Goal: Information Seeking & Learning: Learn about a topic

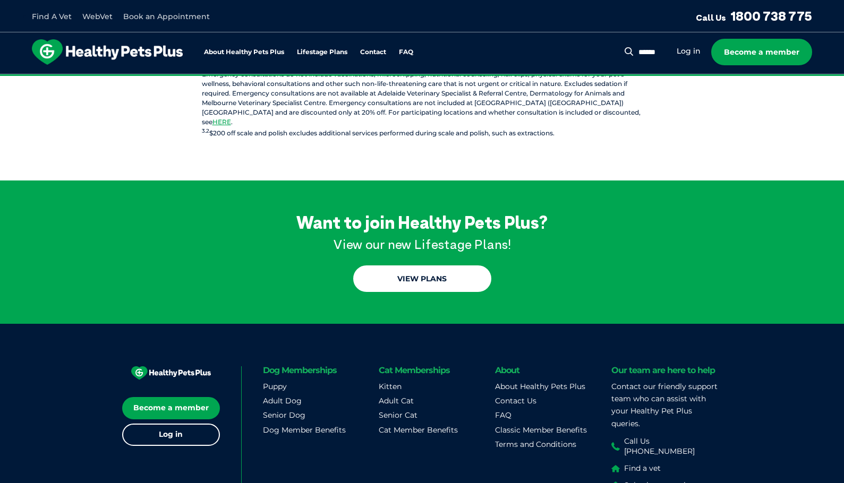
scroll to position [1246, 0]
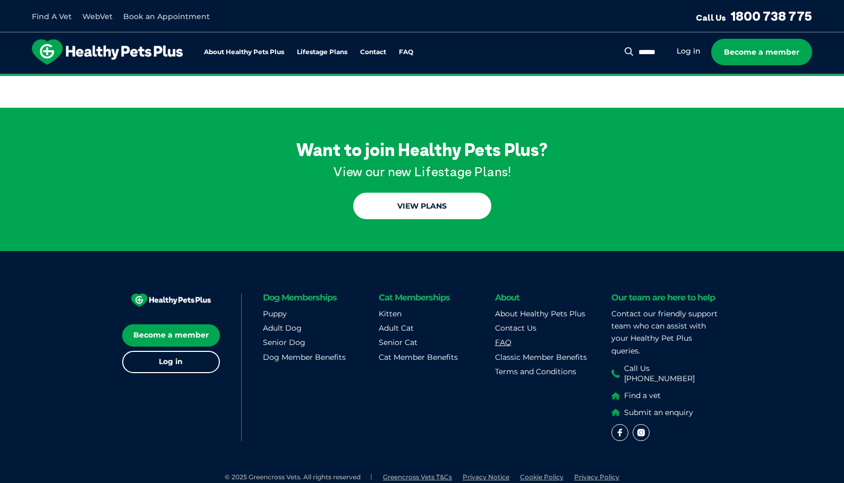
click at [498, 338] on link "FAQ" at bounding box center [503, 343] width 16 height 10
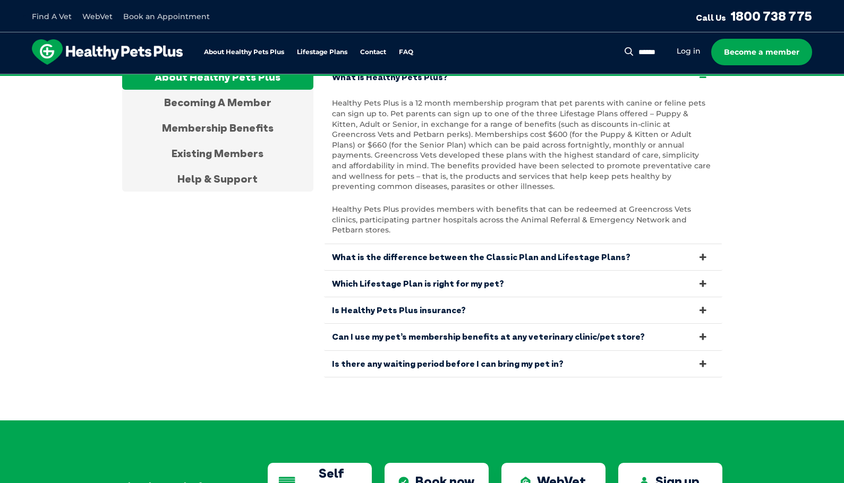
scroll to position [2221, 0]
